Goal: Navigation & Orientation: Find specific page/section

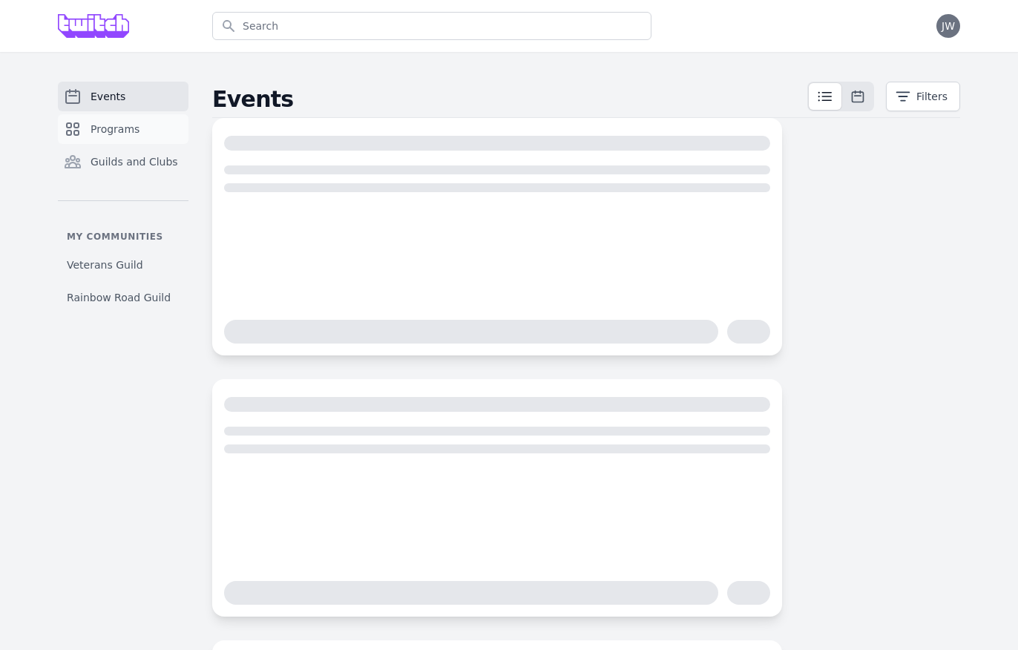
click at [131, 128] on span "Programs" at bounding box center [115, 129] width 49 height 15
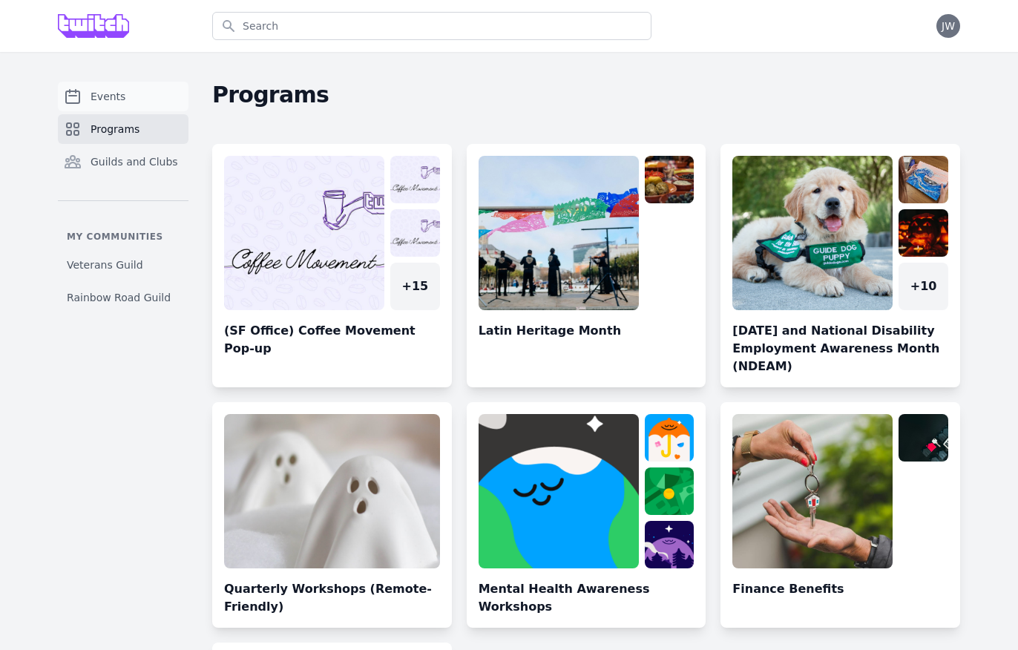
click at [140, 106] on link "Events" at bounding box center [123, 97] width 131 height 30
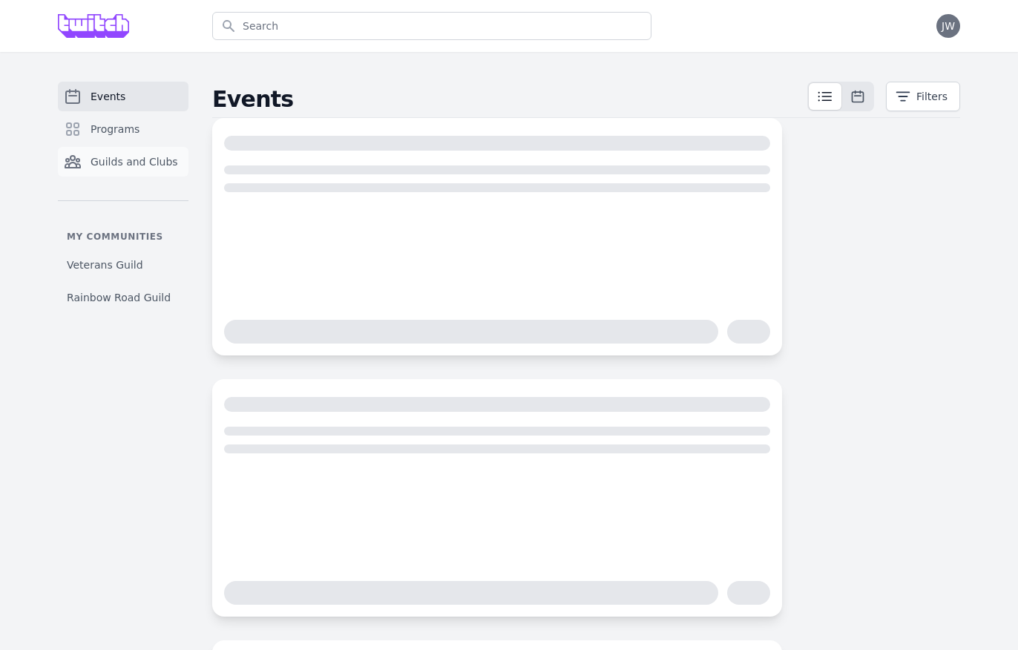
click at [121, 168] on span "Guilds and Clubs" at bounding box center [135, 161] width 88 height 15
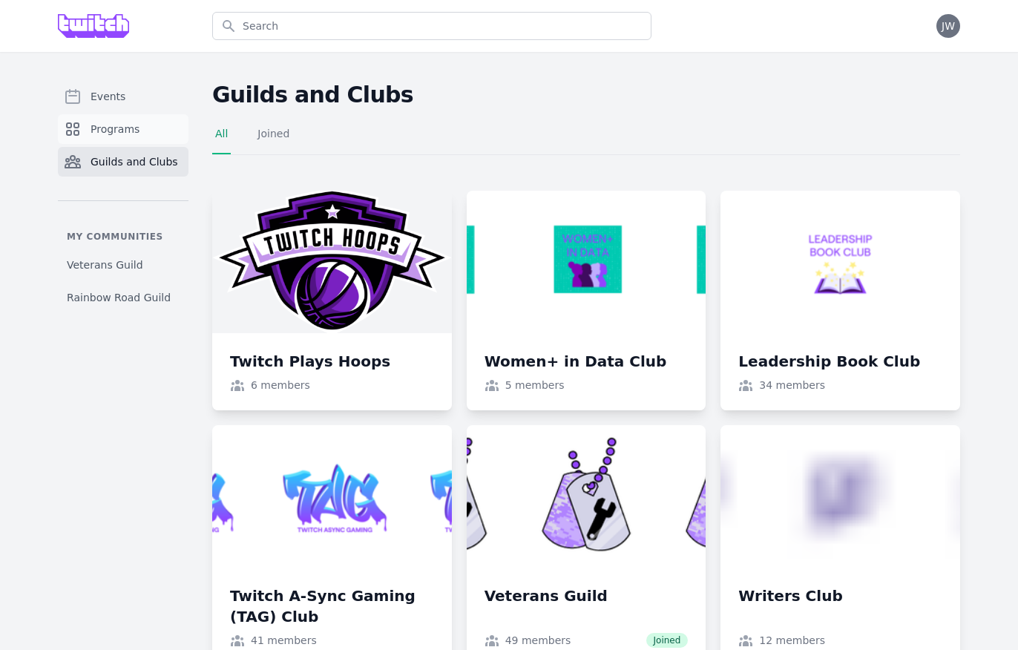
click at [128, 134] on span "Programs" at bounding box center [115, 129] width 49 height 15
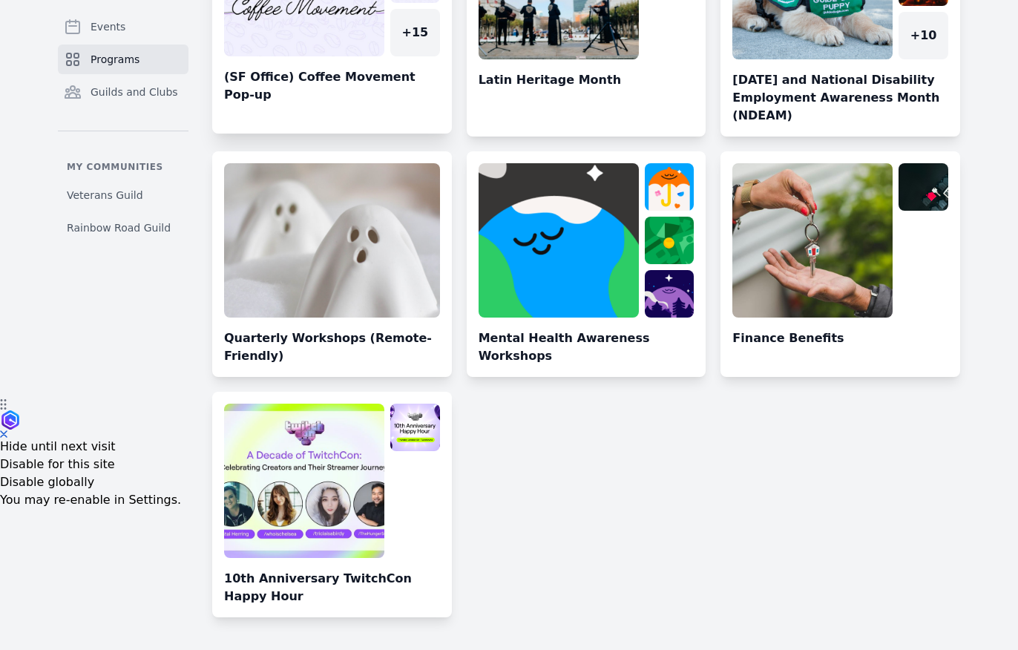
scroll to position [254, 0]
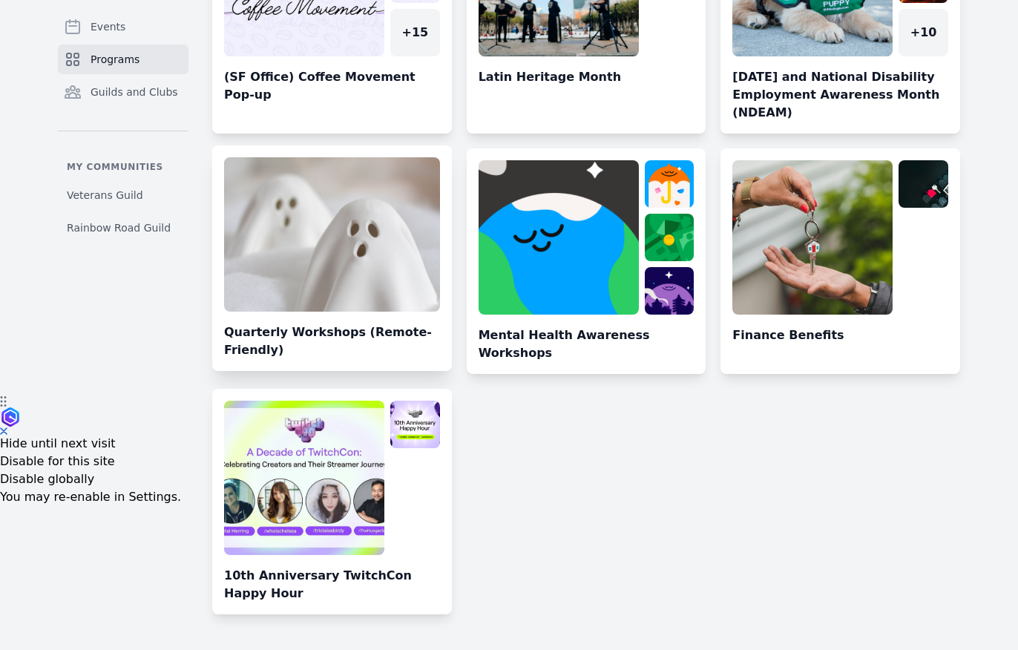
click at [316, 333] on link at bounding box center [332, 264] width 240 height 214
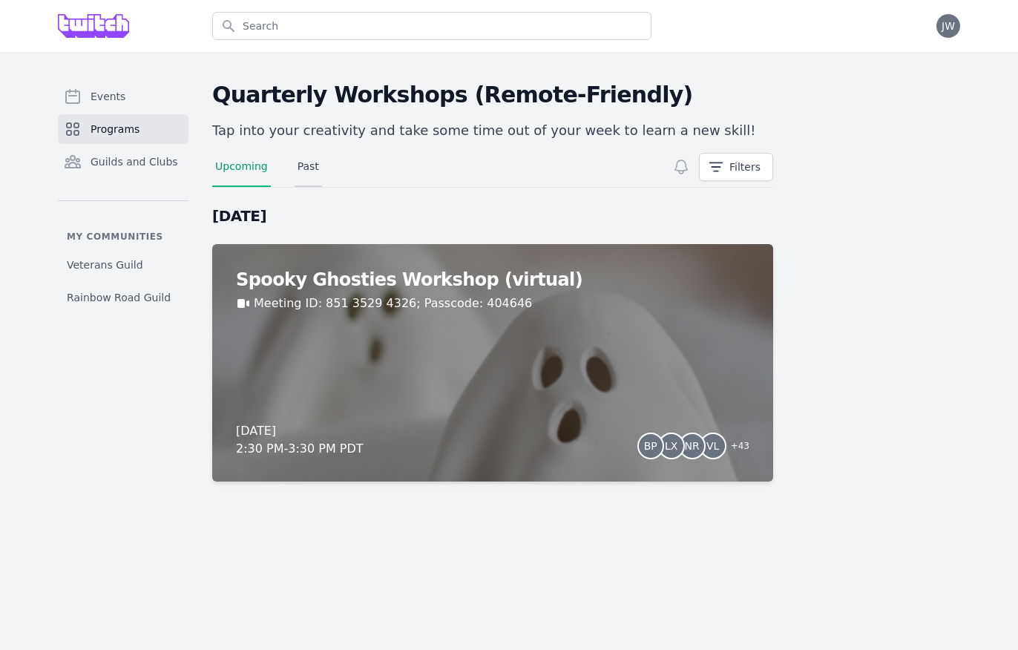
click at [313, 166] on link "Past" at bounding box center [308, 173] width 27 height 28
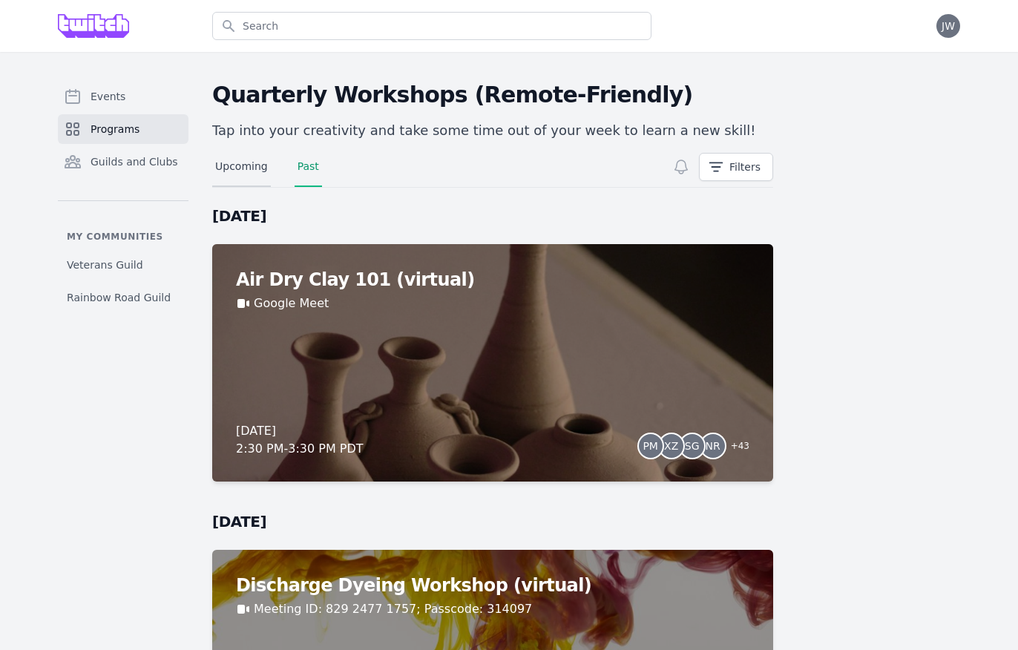
click at [237, 171] on link "Upcoming" at bounding box center [241, 173] width 59 height 28
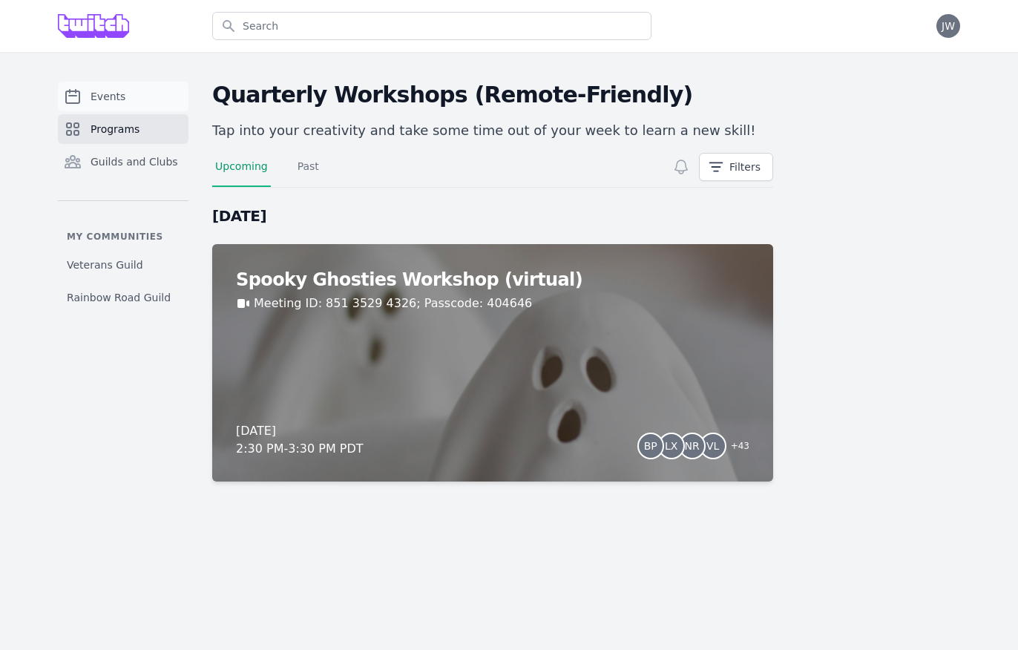
click at [125, 105] on link "Events" at bounding box center [123, 97] width 131 height 30
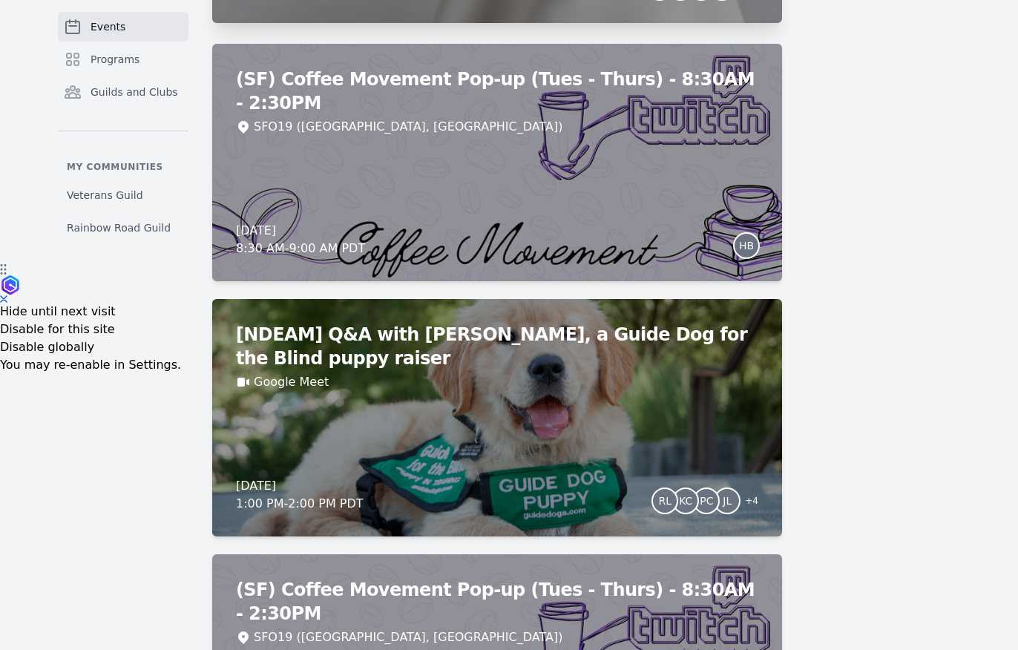
scroll to position [493, 0]
